Goal: Transaction & Acquisition: Obtain resource

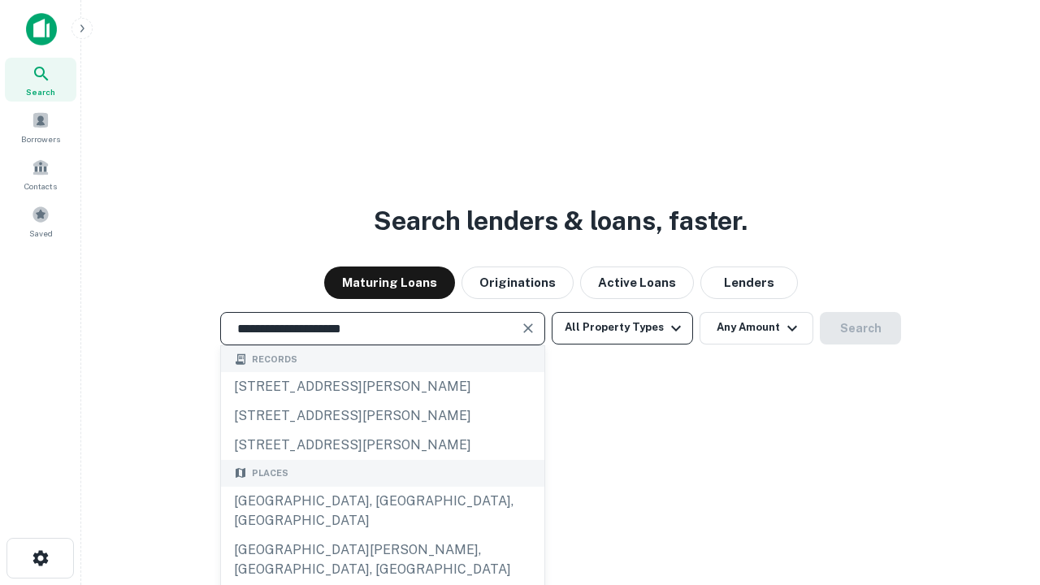
click at [382, 535] on div "Santa Monica, CA, USA" at bounding box center [382, 511] width 323 height 49
type input "**********"
click at [622, 327] on button "All Property Types" at bounding box center [622, 328] width 141 height 32
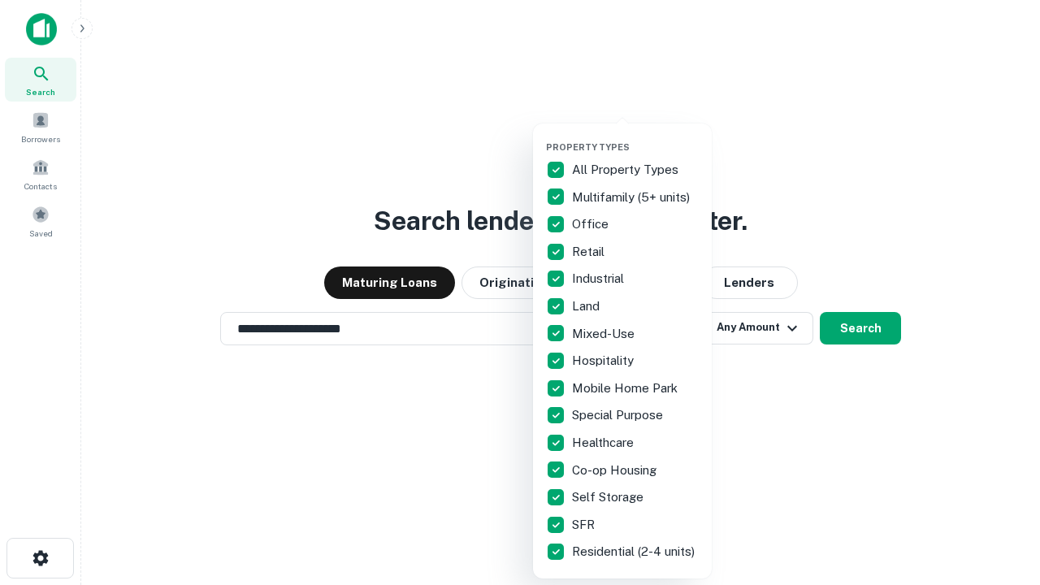
click at [635, 136] on button "button" at bounding box center [635, 136] width 179 height 1
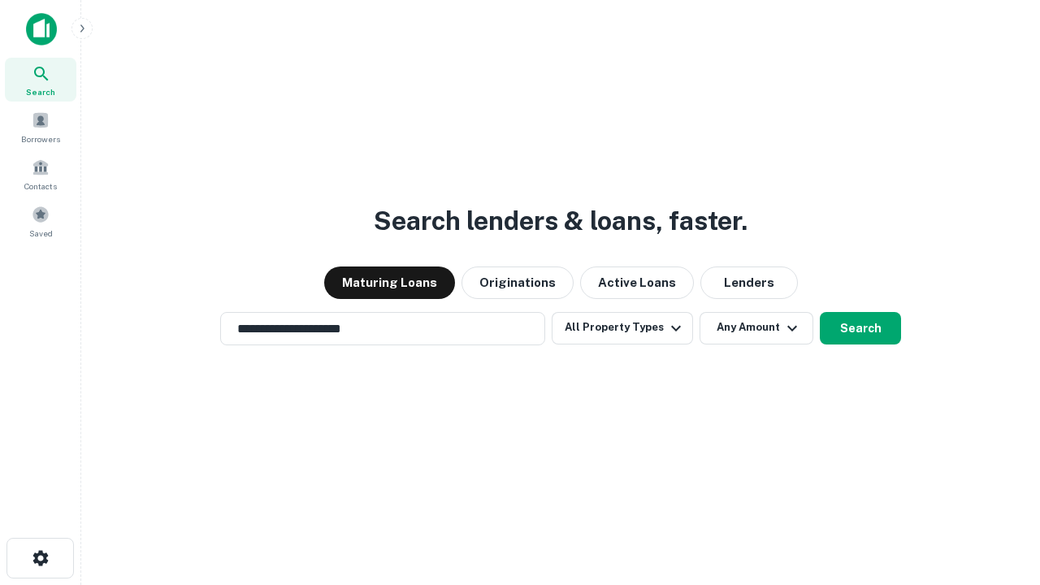
scroll to position [25, 0]
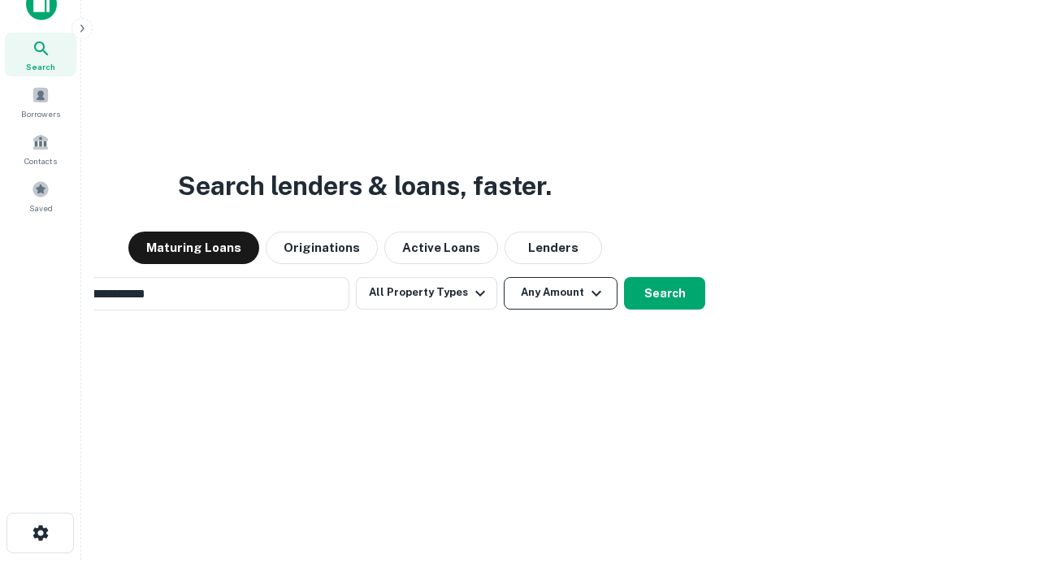
click at [504, 277] on button "Any Amount" at bounding box center [561, 293] width 114 height 32
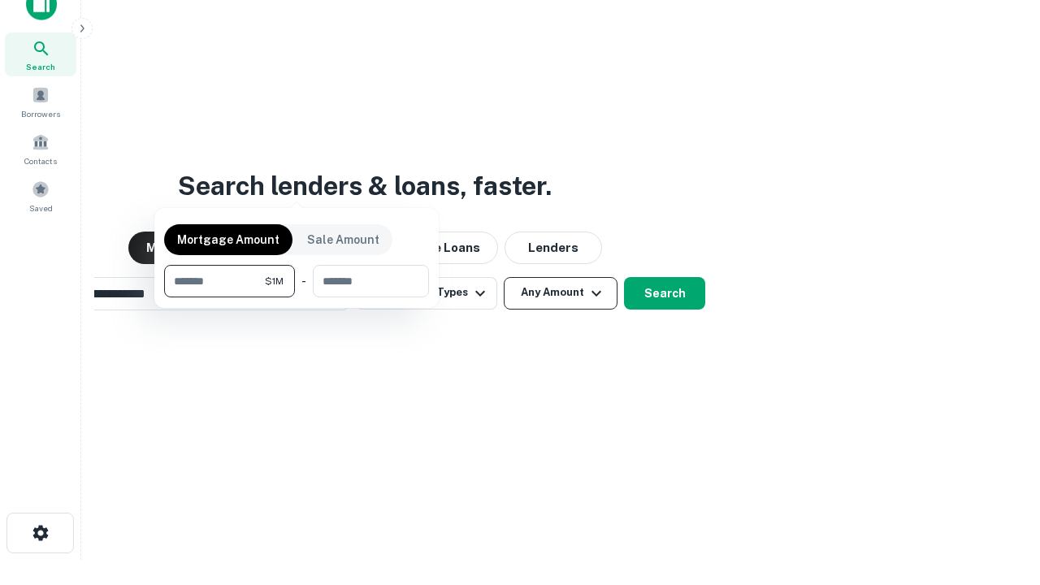
scroll to position [26, 0]
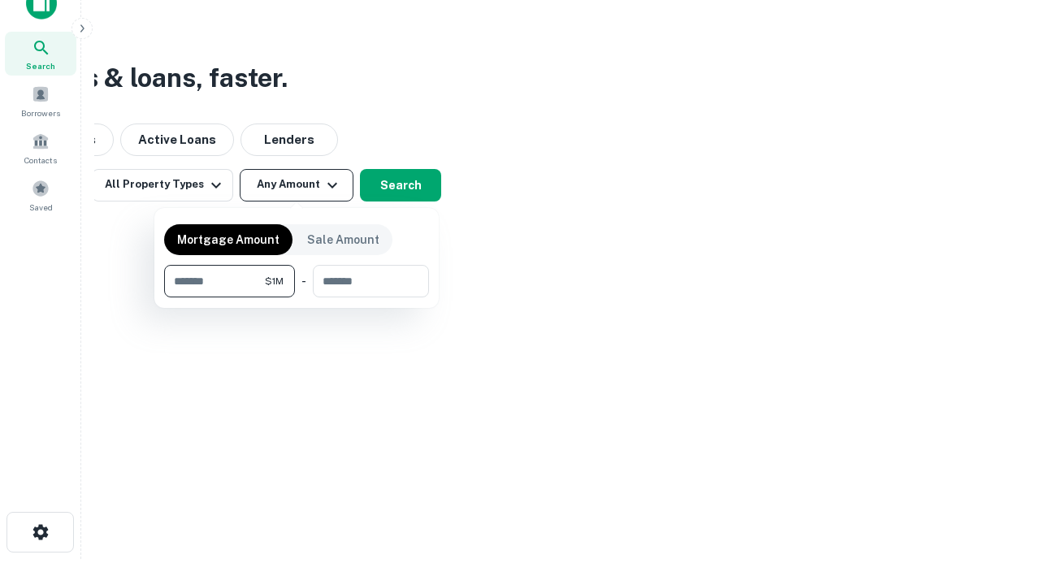
type input "*******"
click at [297, 297] on button "button" at bounding box center [296, 297] width 265 height 1
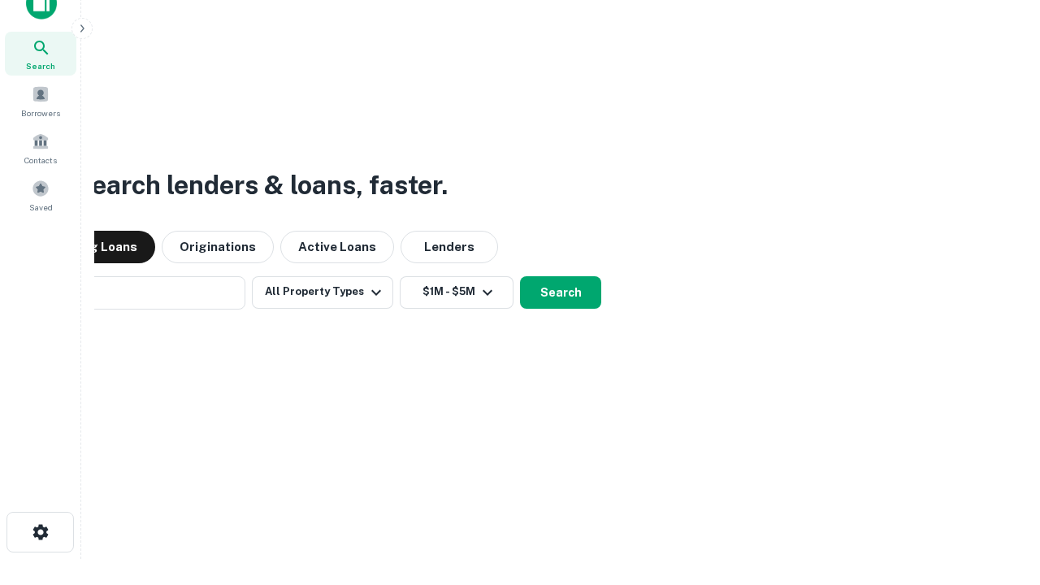
scroll to position [25, 0]
click at [520, 277] on button "Search" at bounding box center [560, 293] width 81 height 32
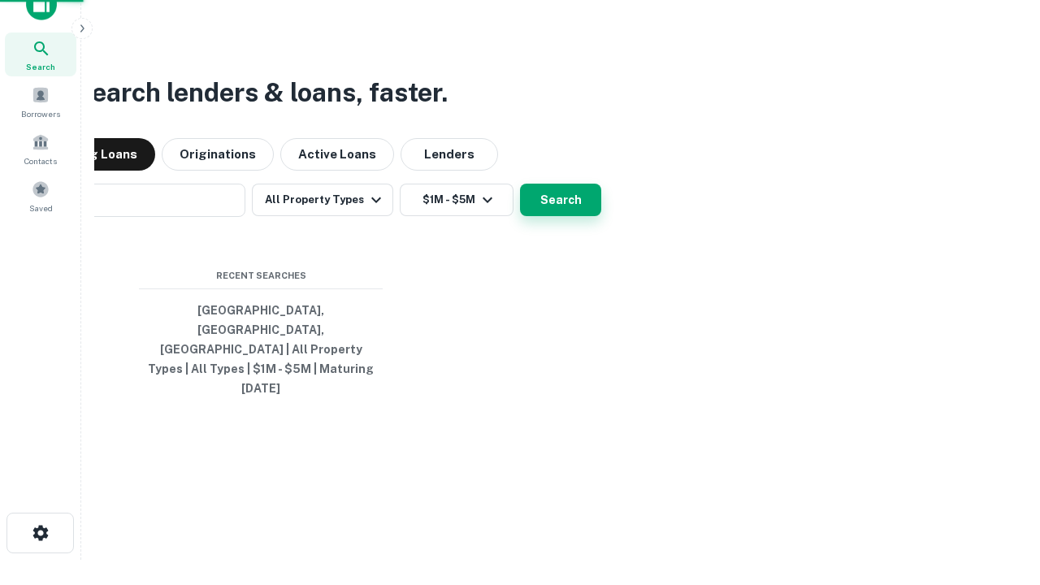
scroll to position [26, 0]
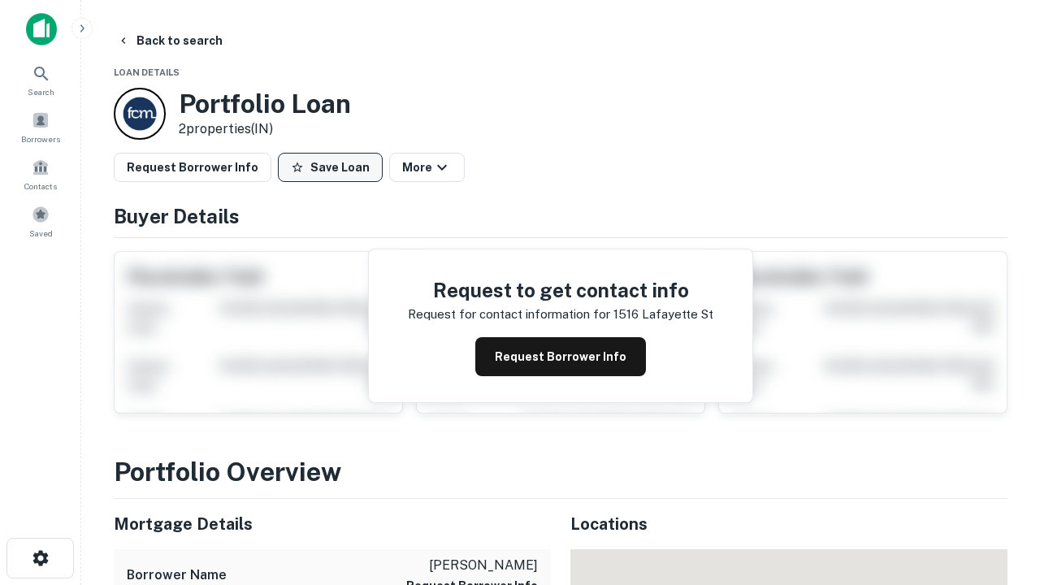
click at [330, 167] on button "Save Loan" at bounding box center [330, 167] width 105 height 29
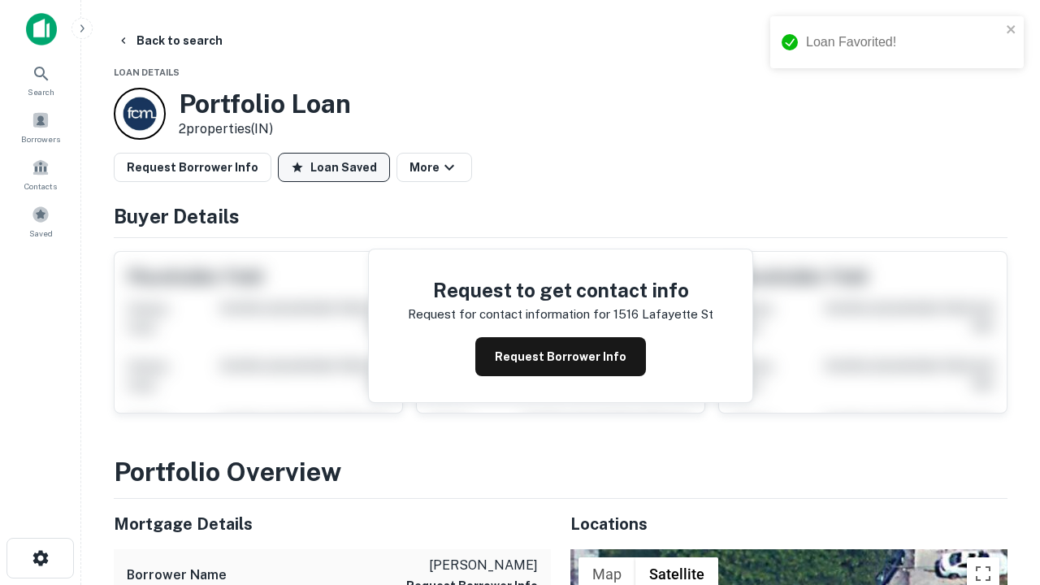
click at [334, 167] on button "Loan Saved" at bounding box center [334, 167] width 112 height 29
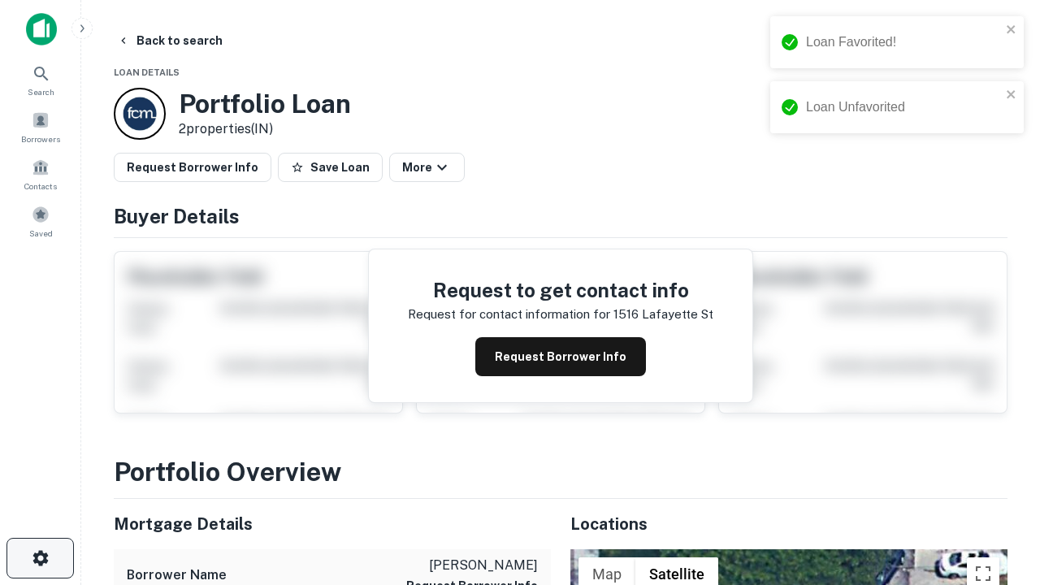
click at [40, 558] on icon "button" at bounding box center [40, 557] width 19 height 19
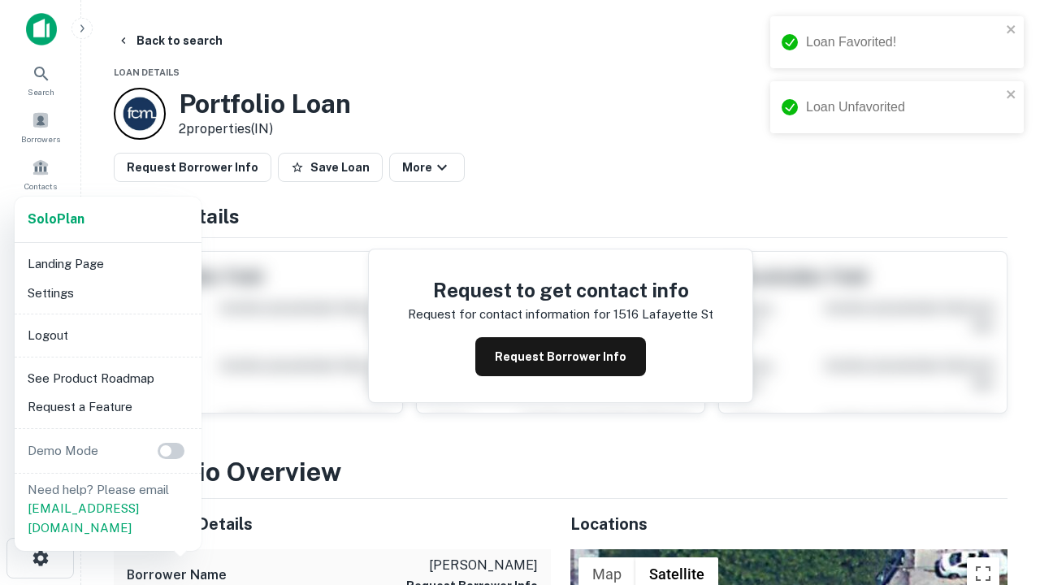
click at [107, 335] on li "Logout" at bounding box center [108, 335] width 174 height 29
